Goal: Information Seeking & Learning: Understand process/instructions

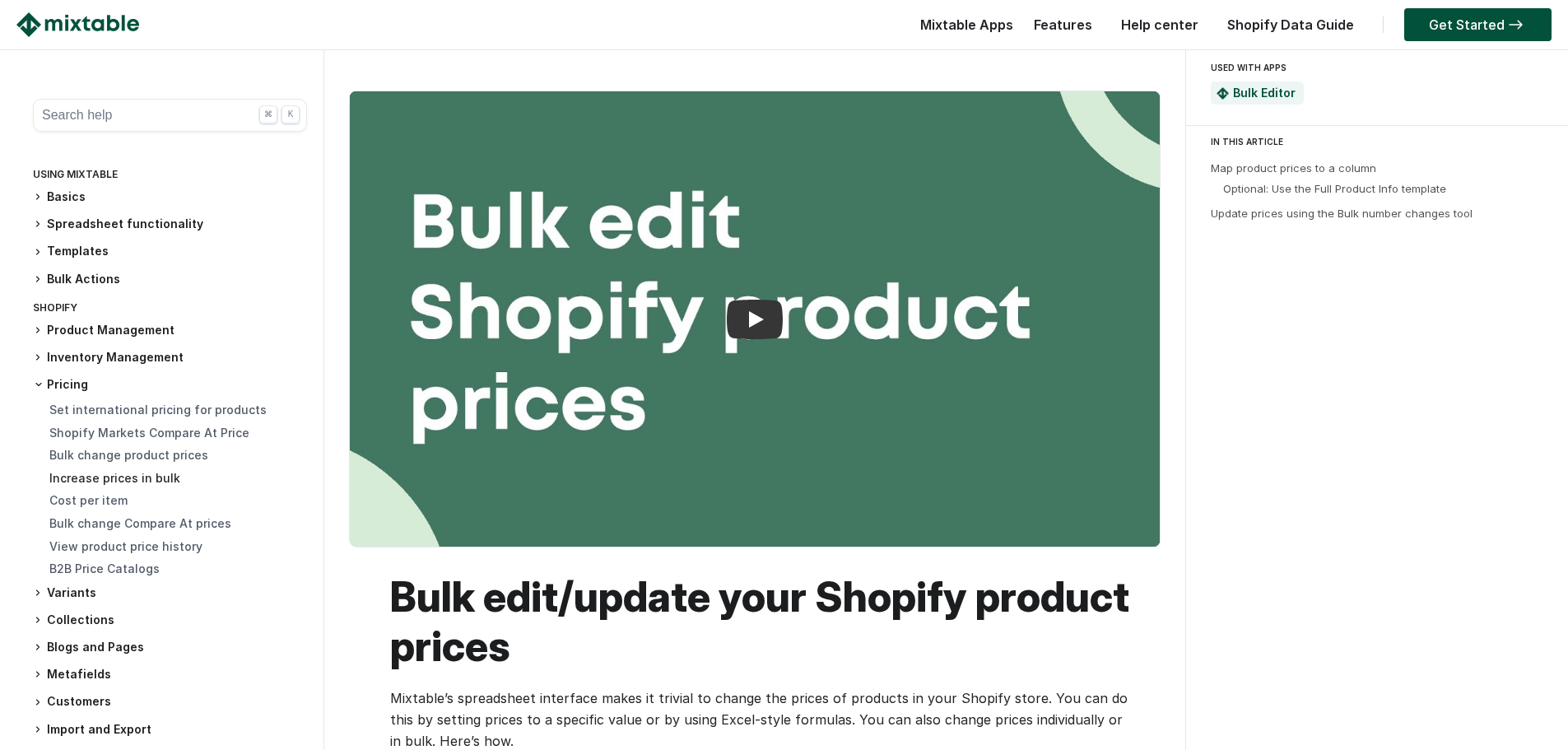
click at [84, 474] on link "Increase prices in bulk" at bounding box center [115, 478] width 131 height 14
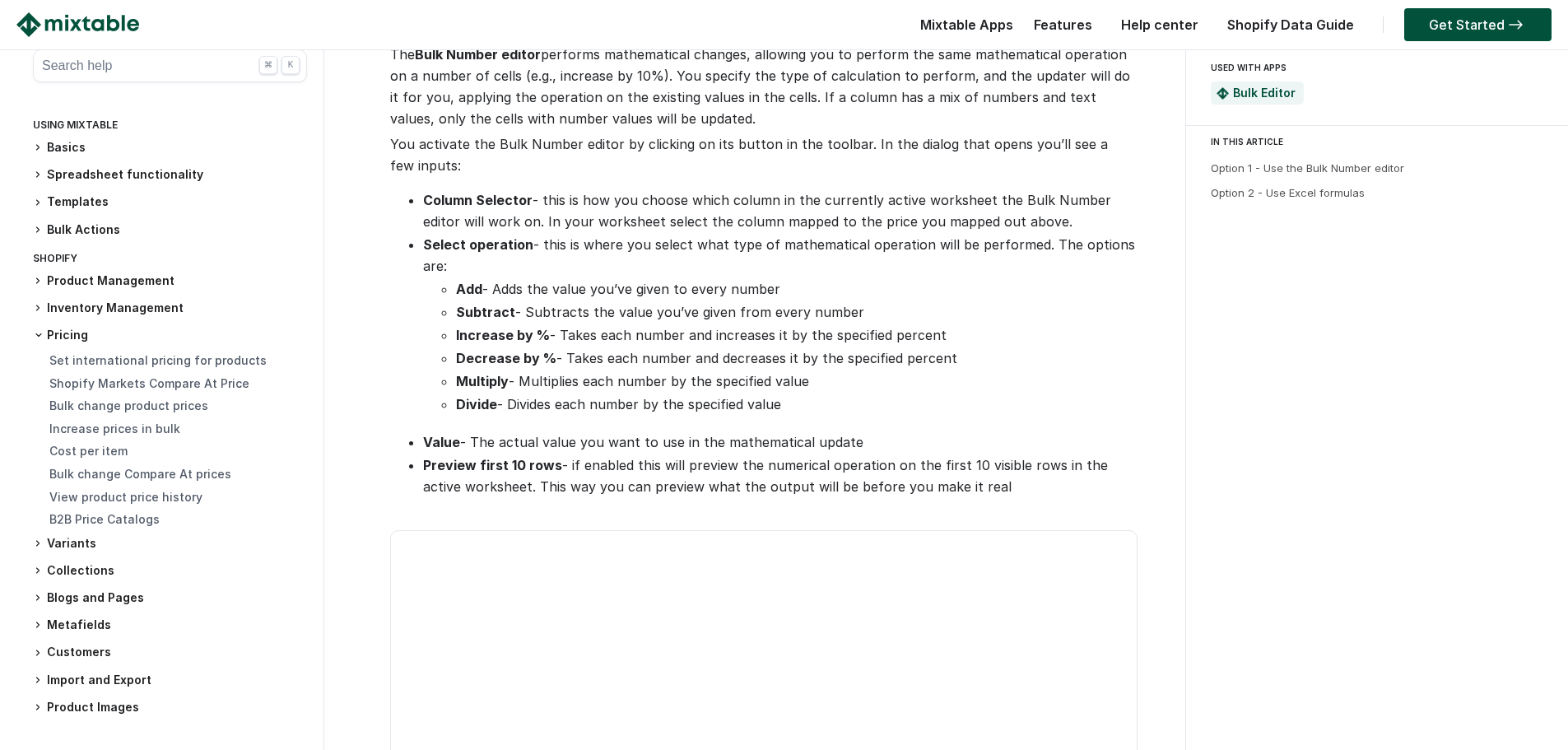
scroll to position [82, 0]
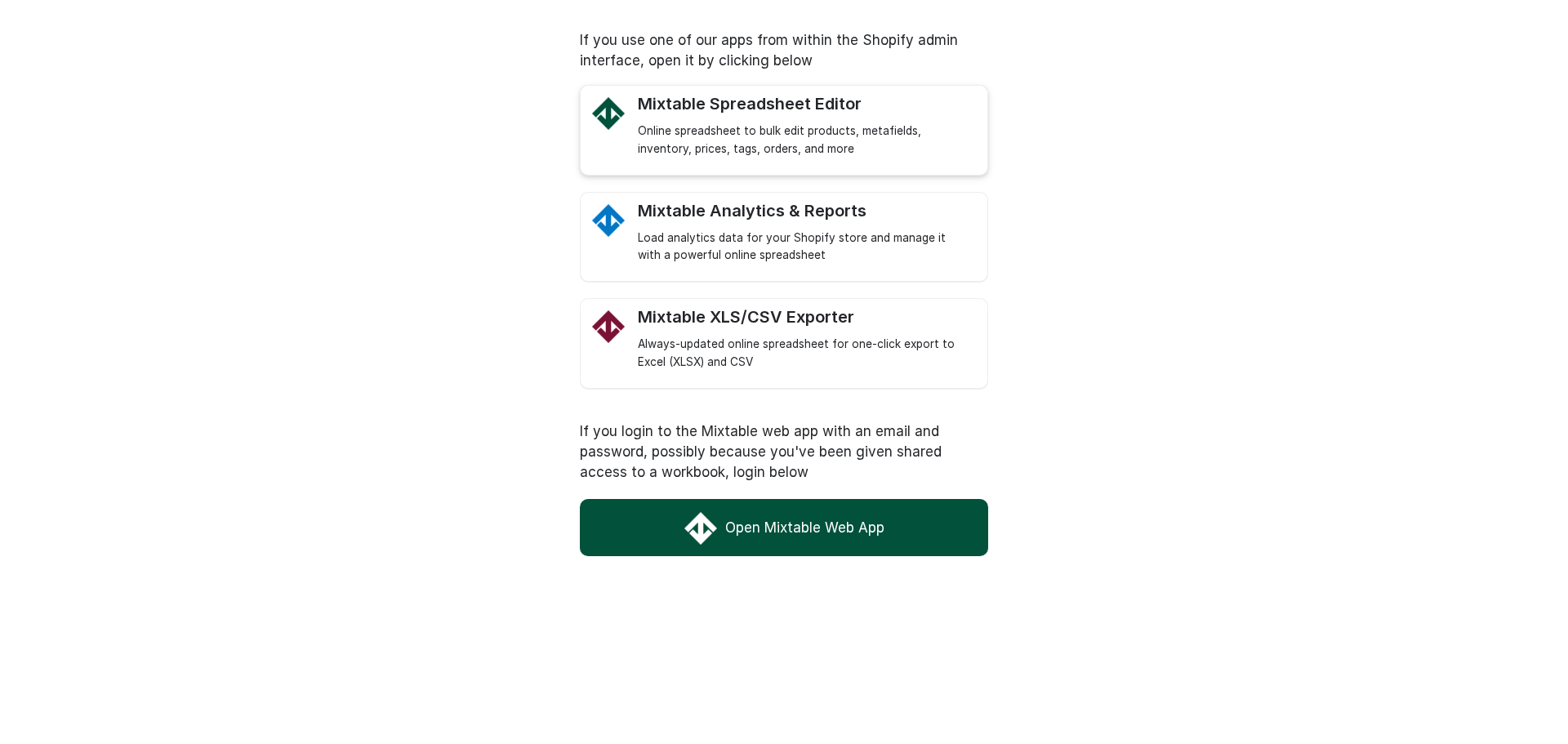
click at [700, 152] on div "Online spreadsheet to bulk edit products, metafields, inventory, prices, tags, …" at bounding box center [804, 140] width 333 height 36
